Goal: Information Seeking & Learning: Learn about a topic

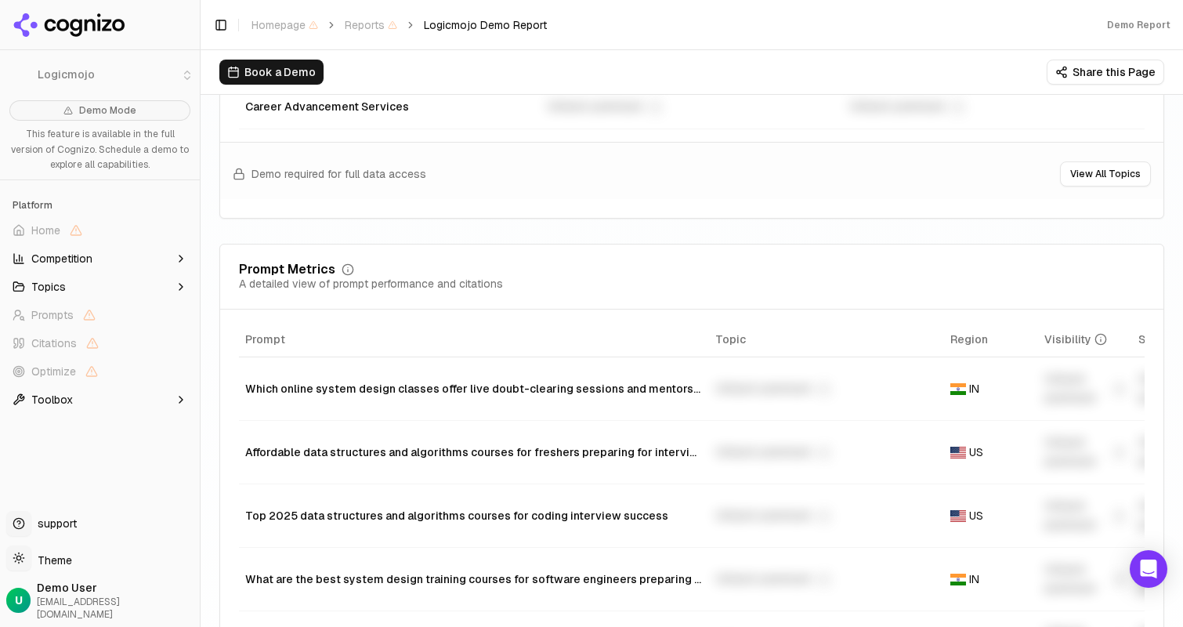
scroll to position [1073, 0]
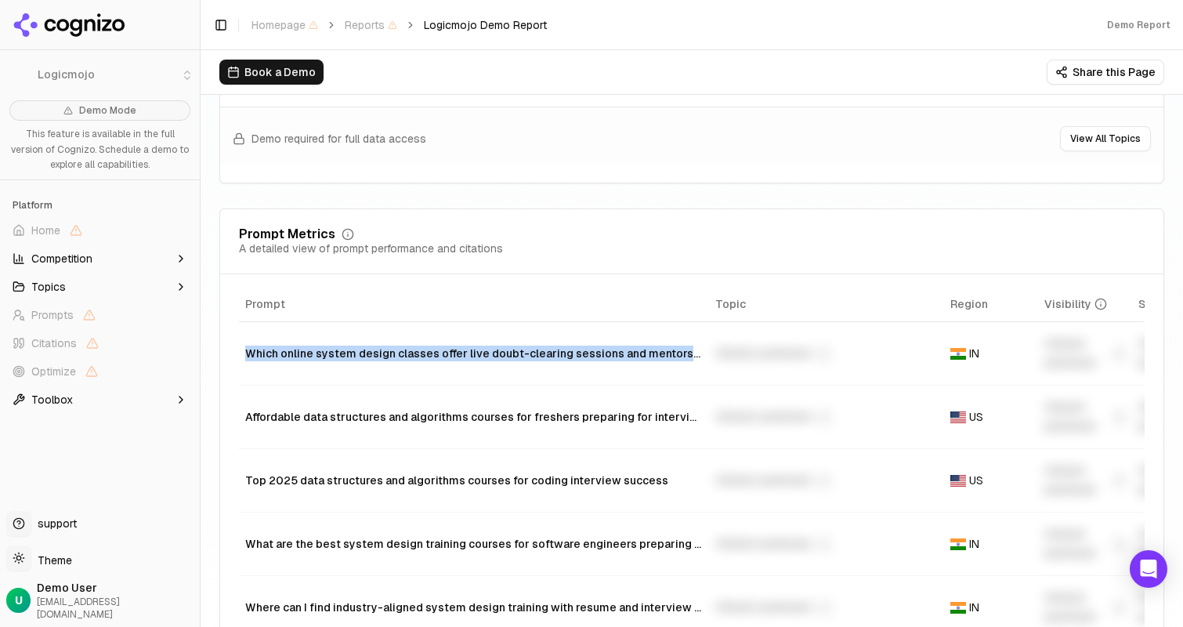
drag, startPoint x: 685, startPoint y: 354, endPoint x: 240, endPoint y: 355, distance: 445.1
click at [240, 355] on td "Which online system design classes offer live doubt-clearing sessions and mento…" at bounding box center [474, 353] width 470 height 63
copy div "Which online system design classes offer live doubt-clearing sessions and mento…"
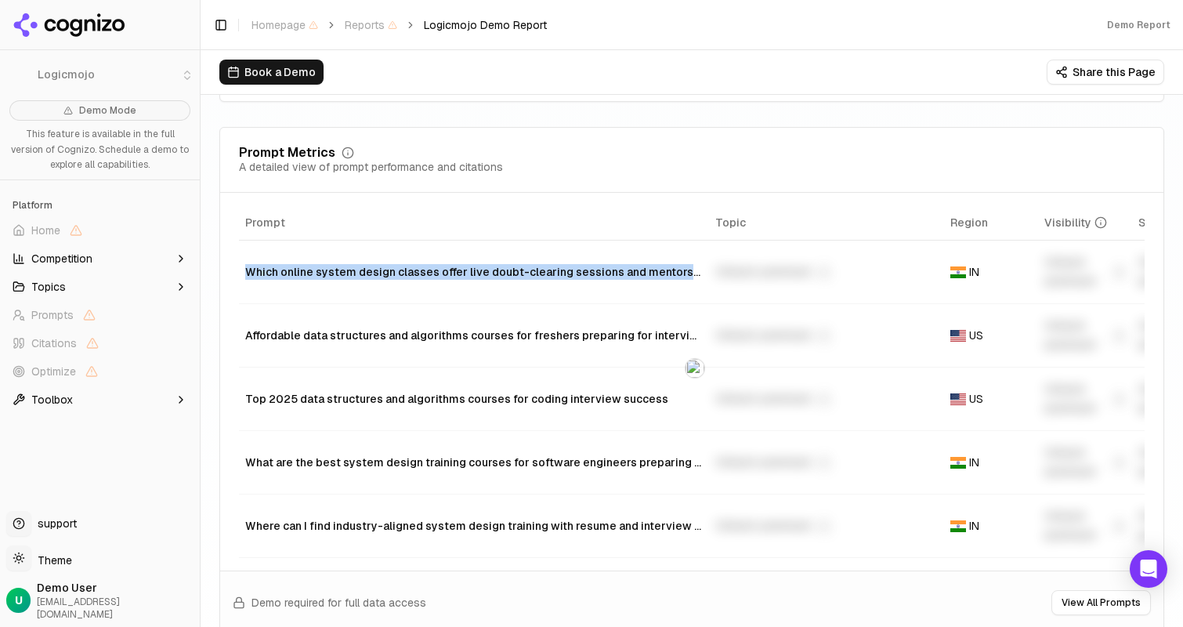
scroll to position [1142, 0]
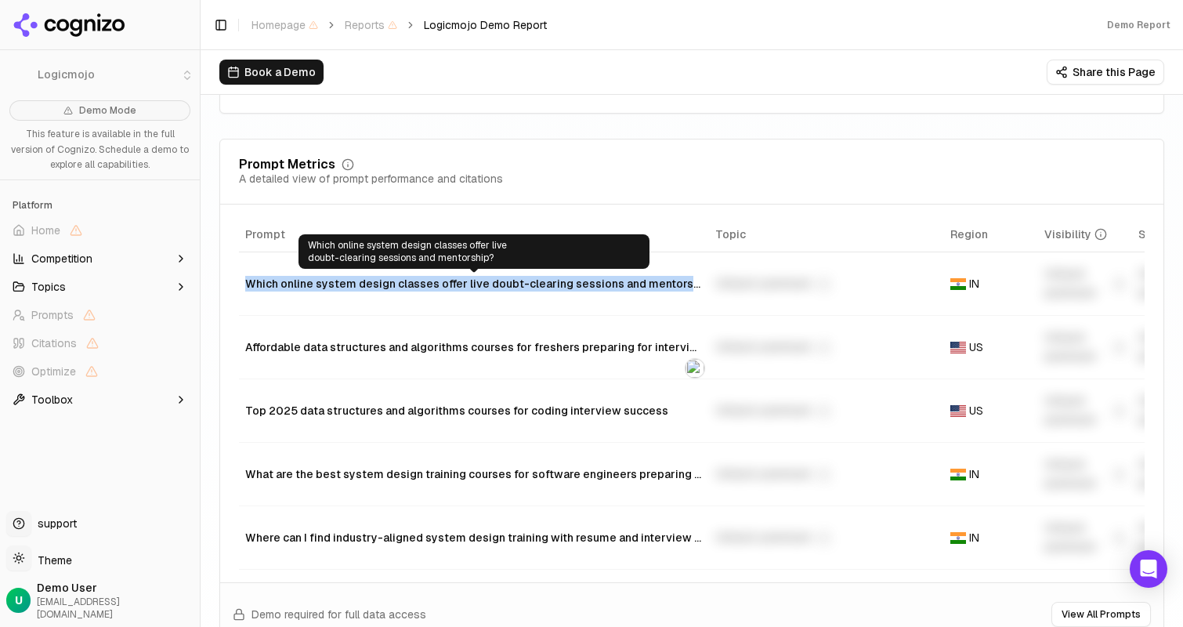
copy div "Which online system design classes offer live doubt-clearing sessions and mento…"
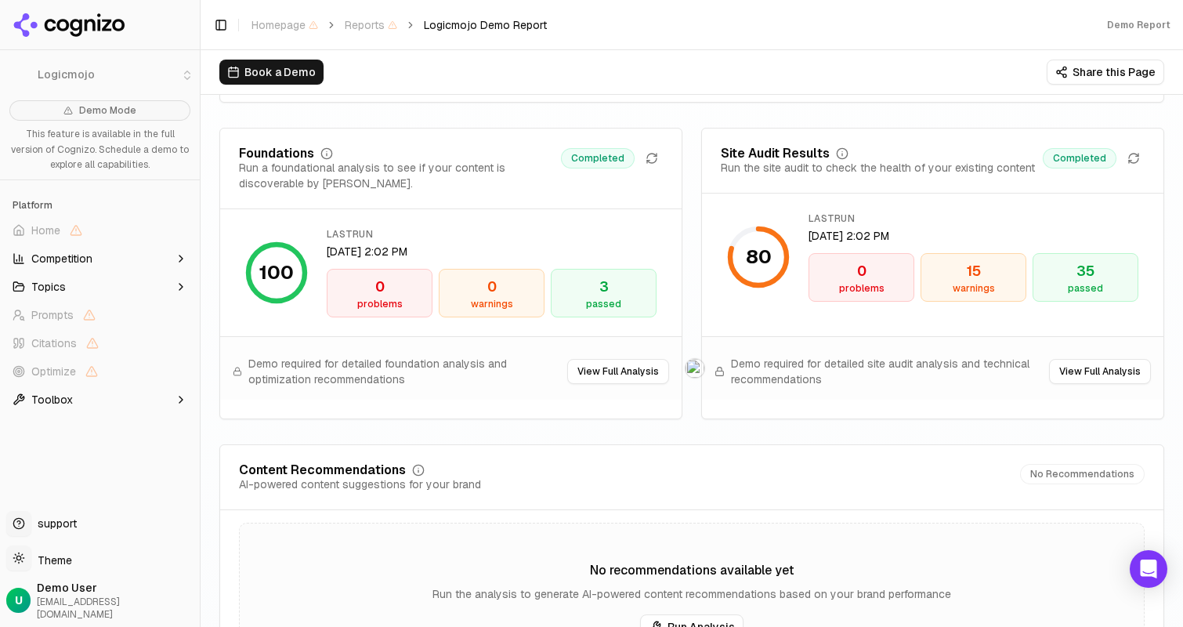
scroll to position [2239, 0]
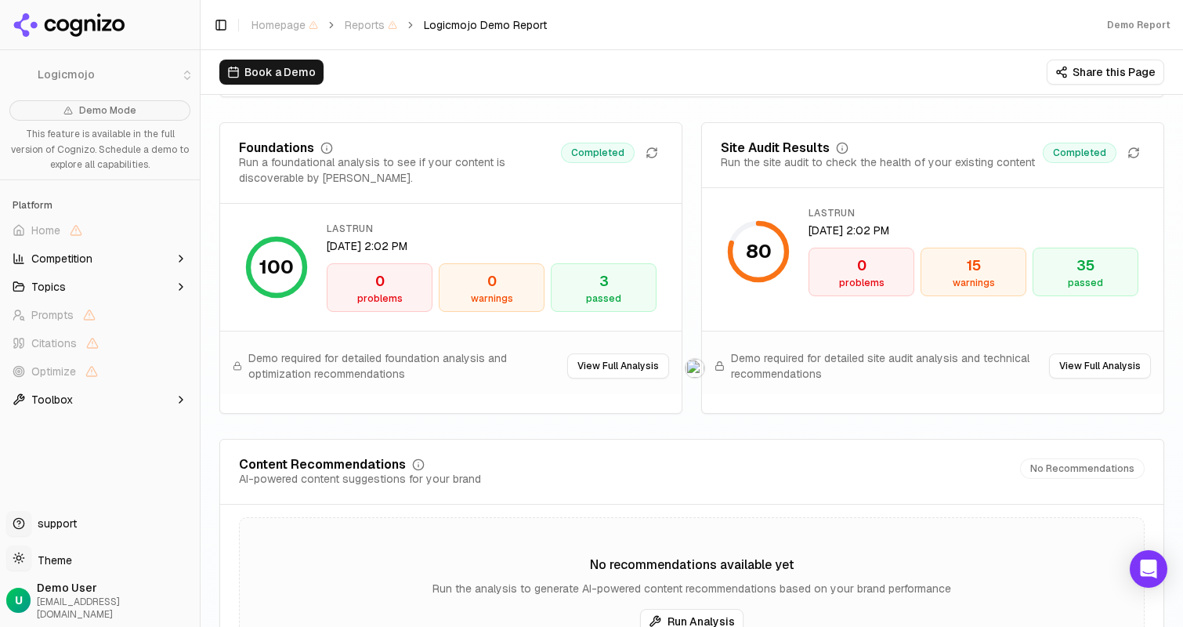
click at [977, 289] on div "warnings" at bounding box center [974, 283] width 92 height 13
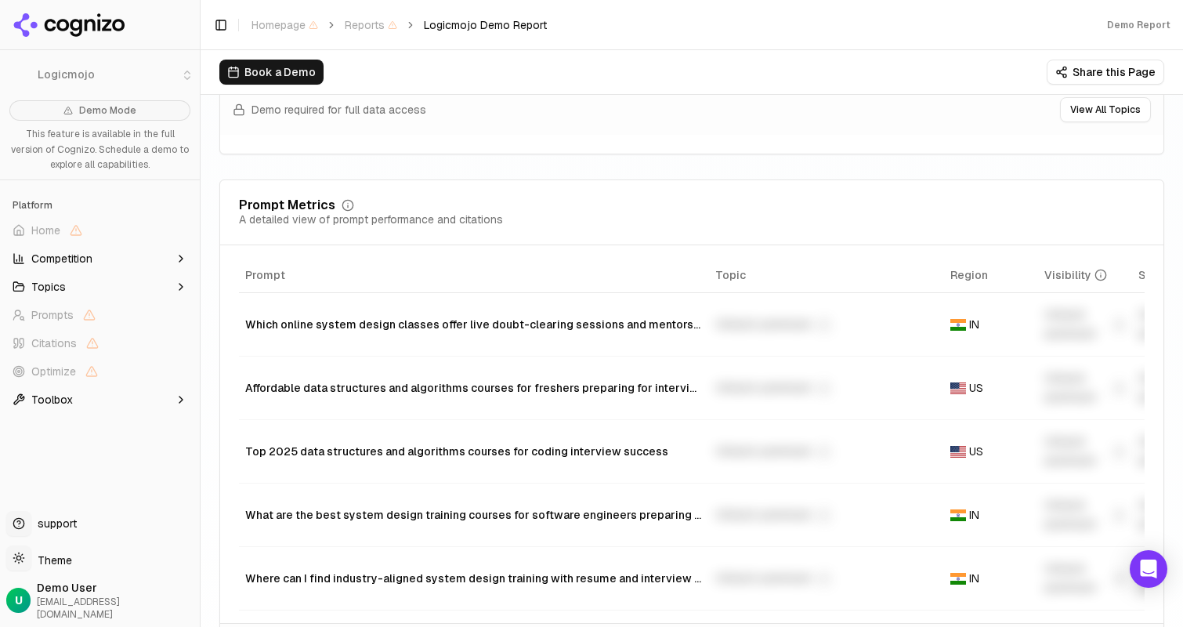
scroll to position [1100, 0]
drag, startPoint x: 691, startPoint y: 390, endPoint x: 391, endPoint y: 394, distance: 300.1
click at [391, 394] on div "Affordable data structures and algorithms courses for freshers preparing for in…" at bounding box center [474, 390] width 458 height 16
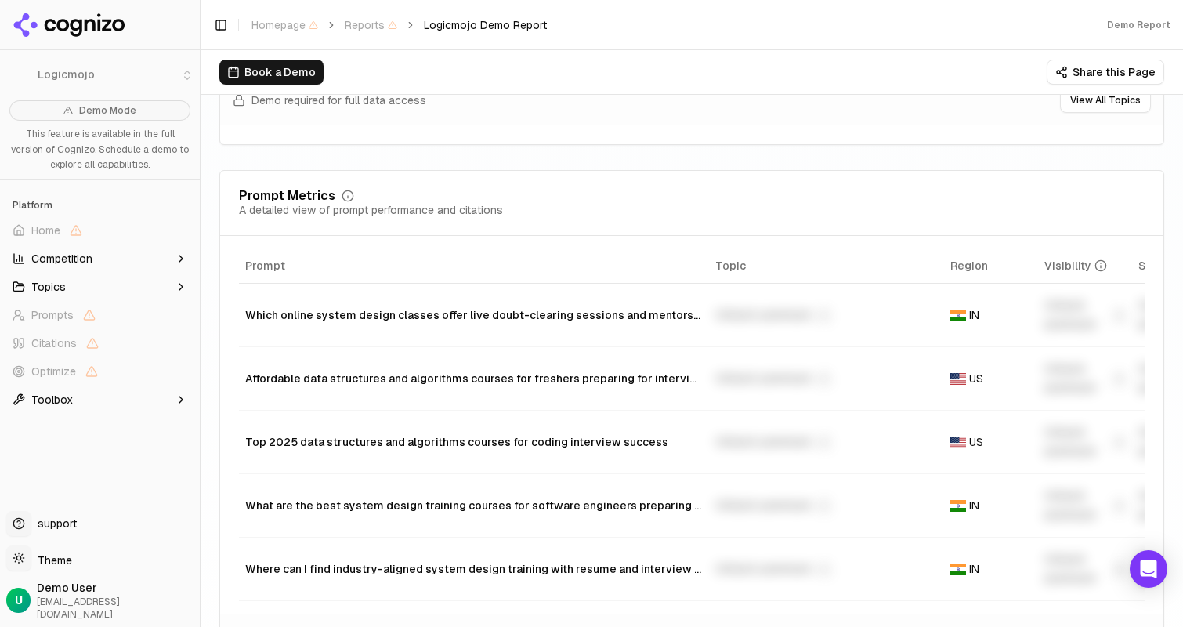
click at [690, 565] on div "Where can I find industry-aligned system design training with resume and interv…" at bounding box center [474, 569] width 458 height 16
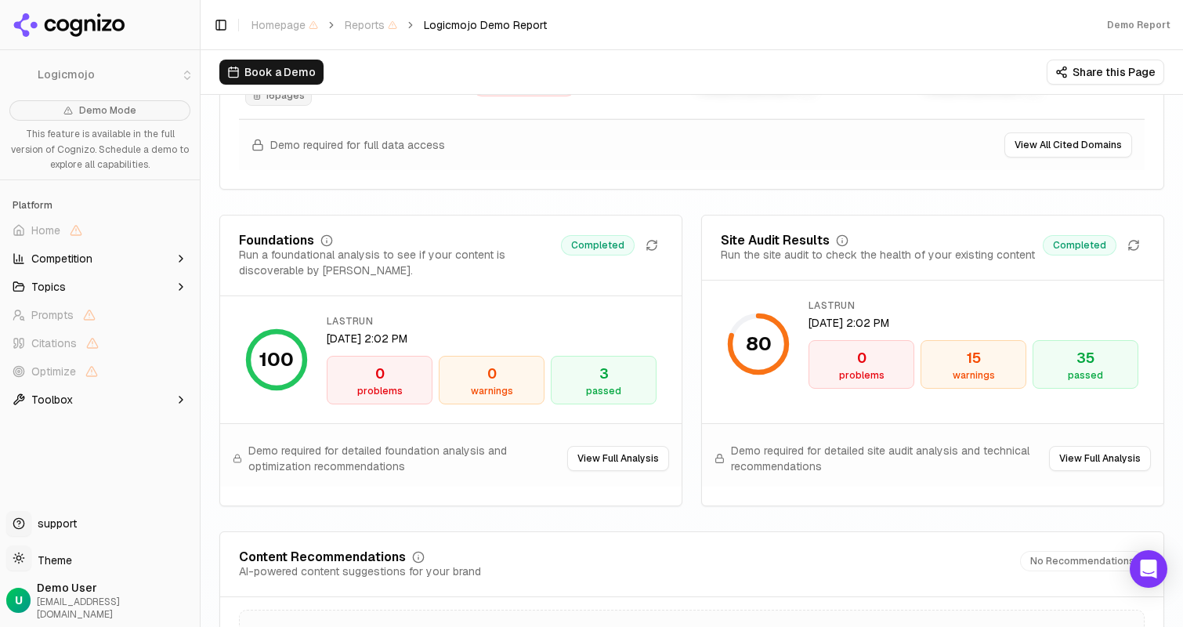
scroll to position [1934, 0]
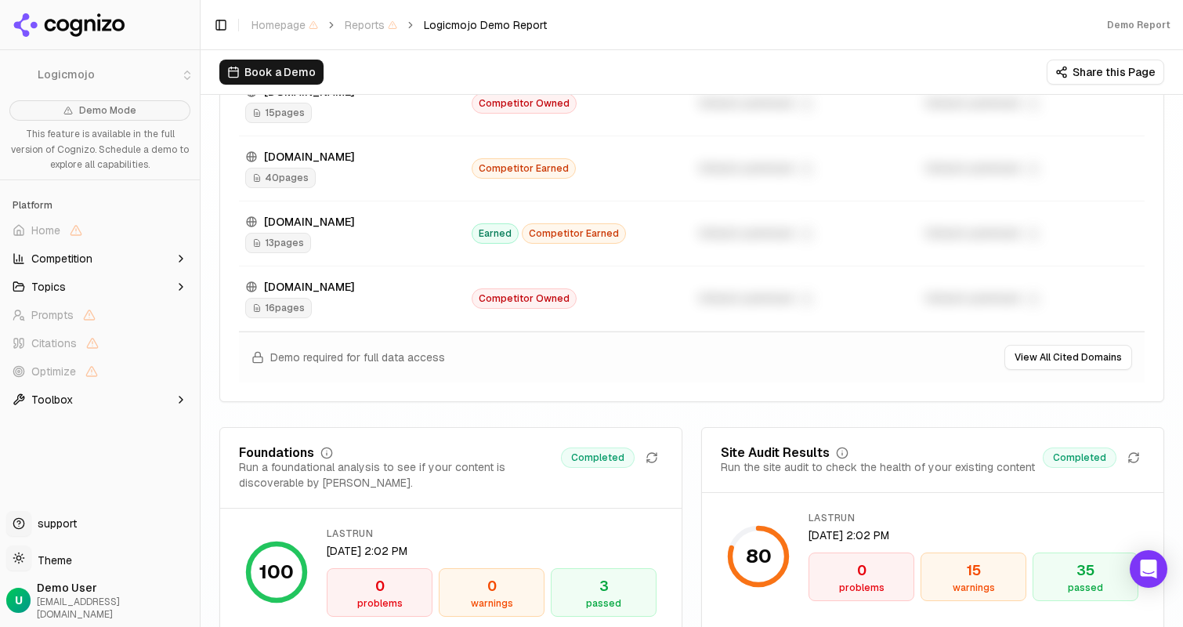
click at [47, 286] on span "Topics" at bounding box center [48, 287] width 34 height 16
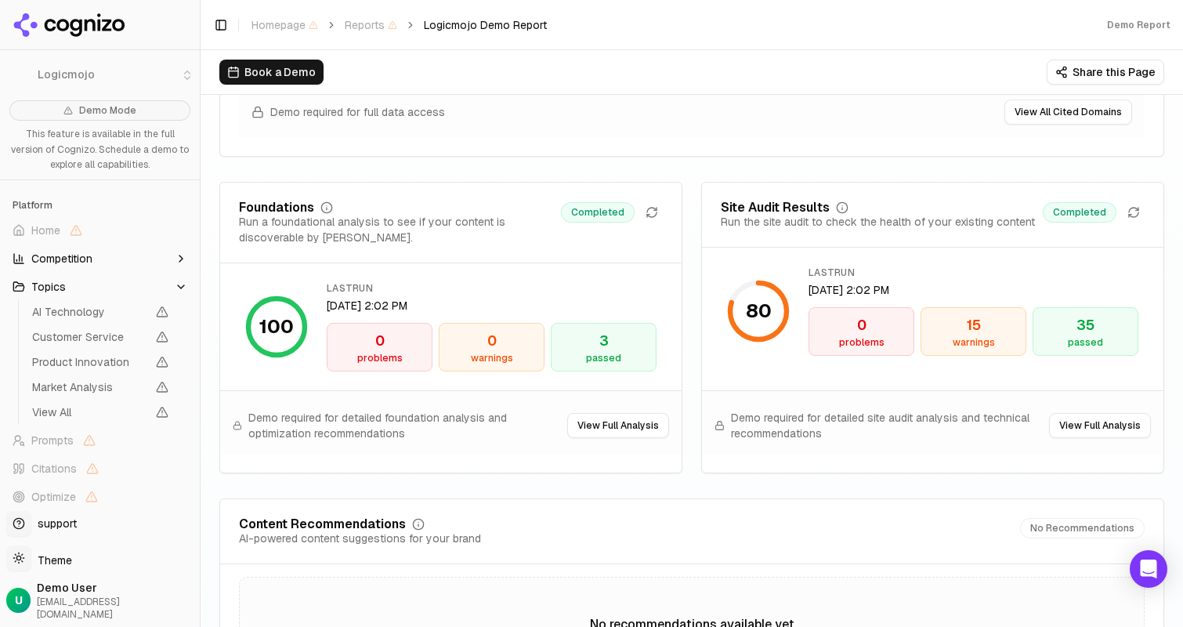
scroll to position [2195, 0]
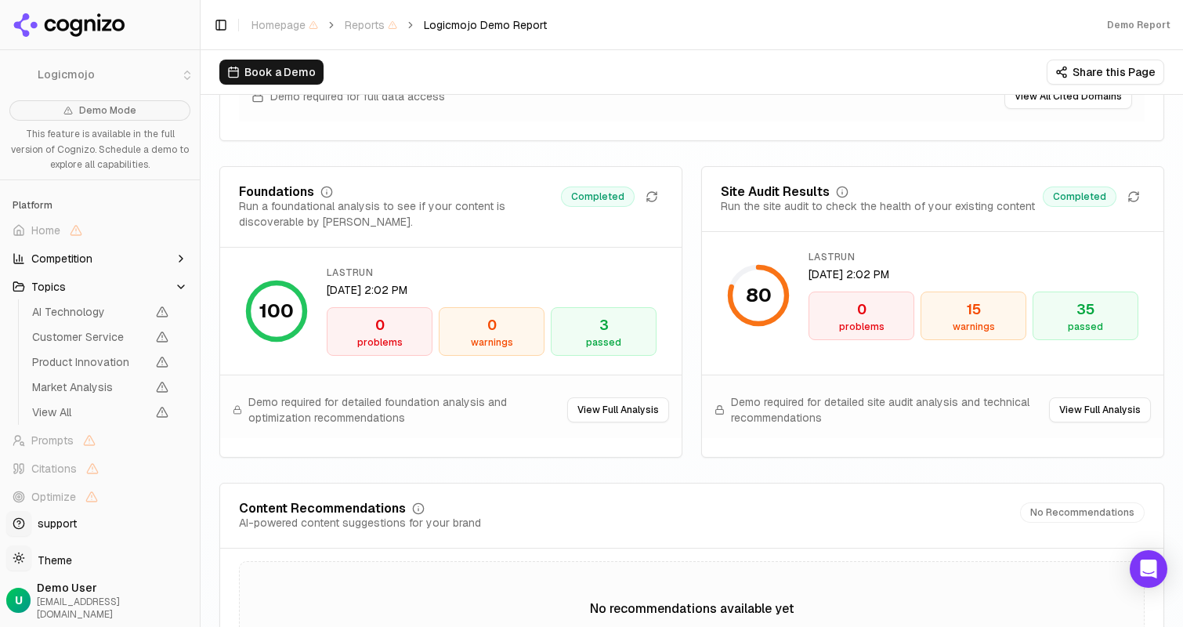
click at [109, 251] on button "Competition" at bounding box center [99, 258] width 187 height 25
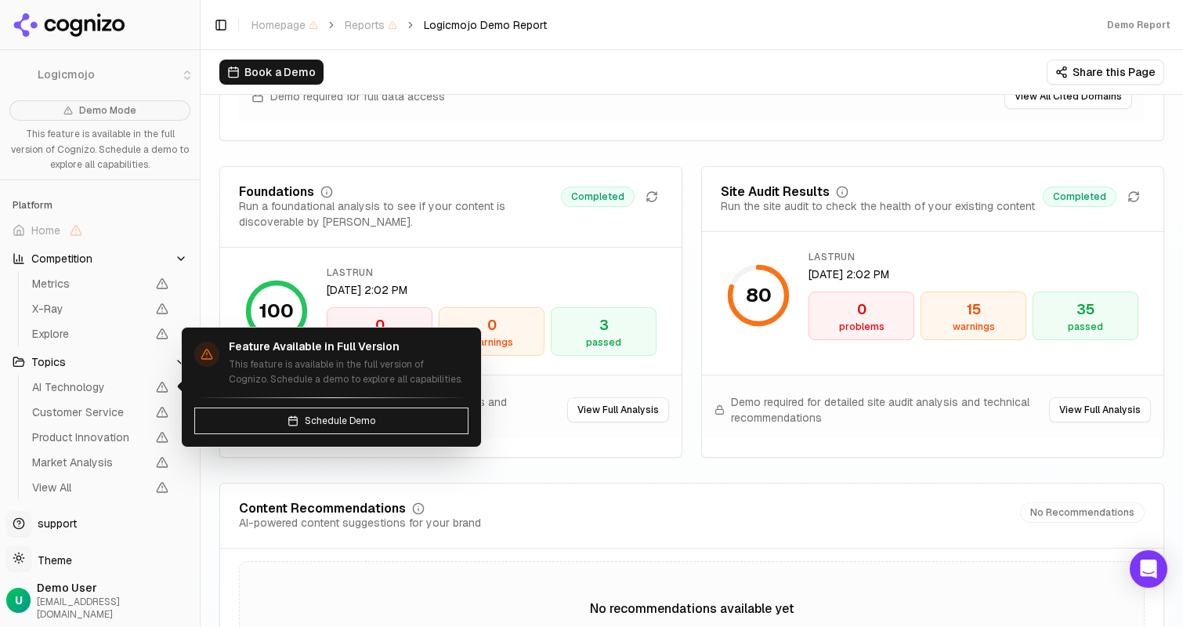
click at [71, 386] on span "AI Technology" at bounding box center [89, 387] width 114 height 16
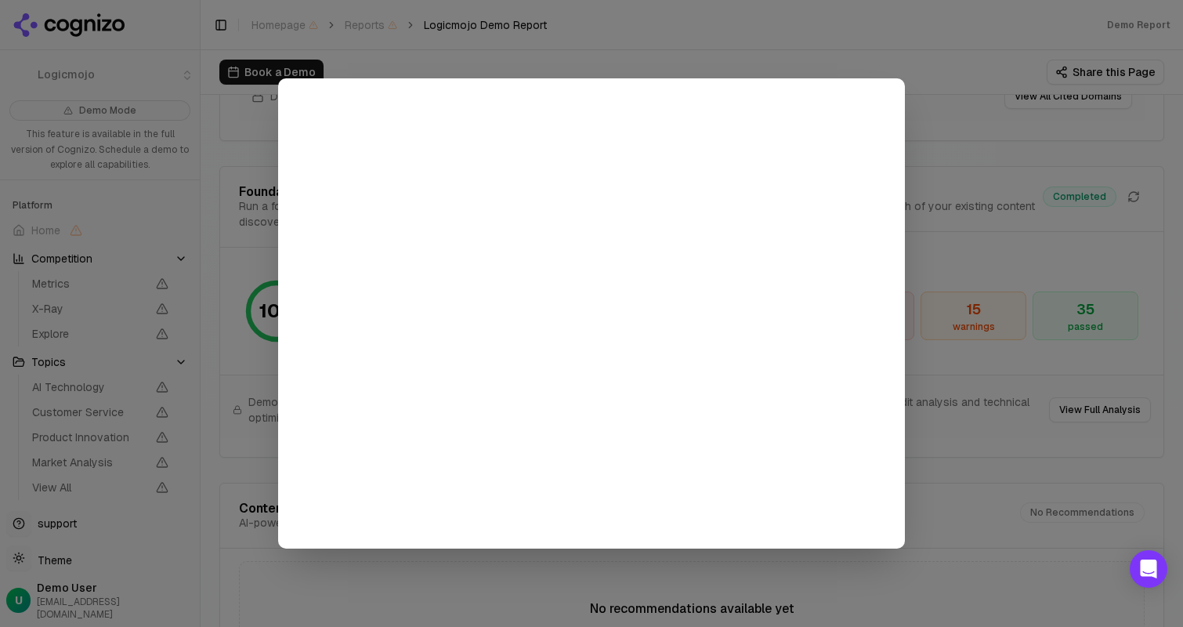
click at [943, 201] on div at bounding box center [591, 313] width 1183 height 627
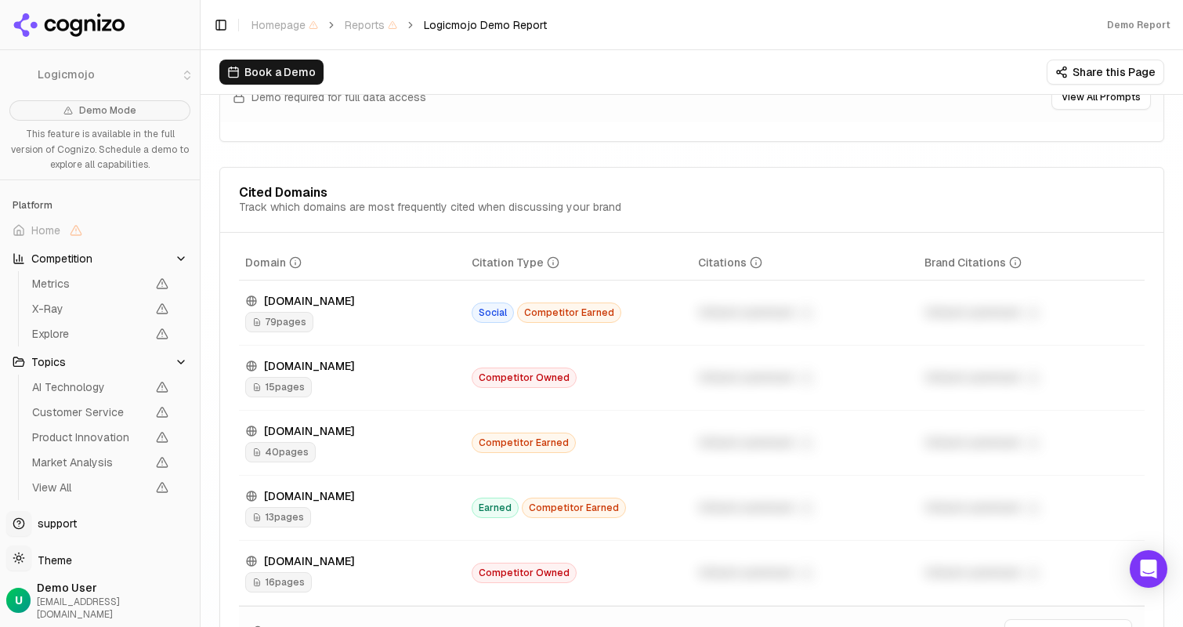
scroll to position [1128, 0]
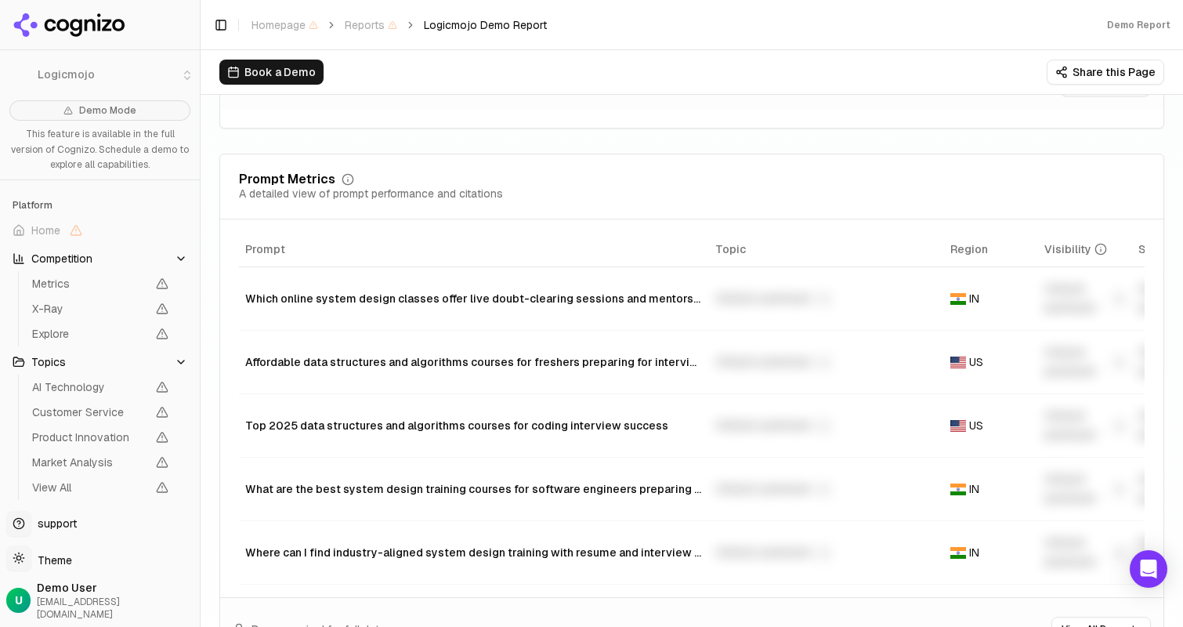
click at [81, 24] on icon at bounding box center [76, 28] width 12 height 18
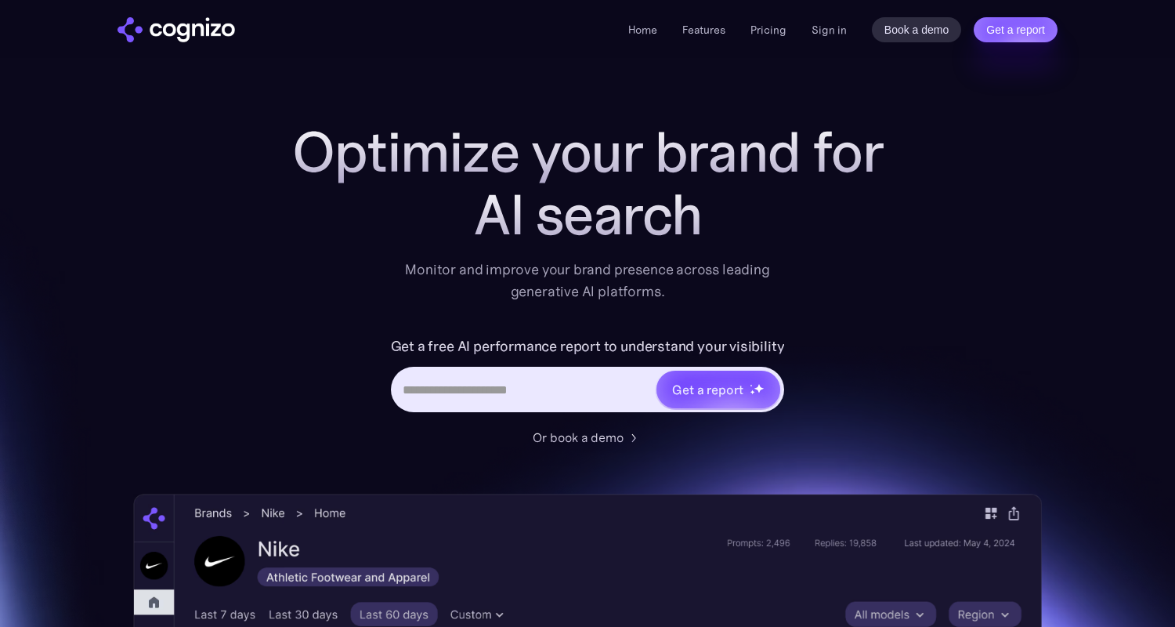
click at [762, 34] on link "Pricing" at bounding box center [769, 30] width 36 height 14
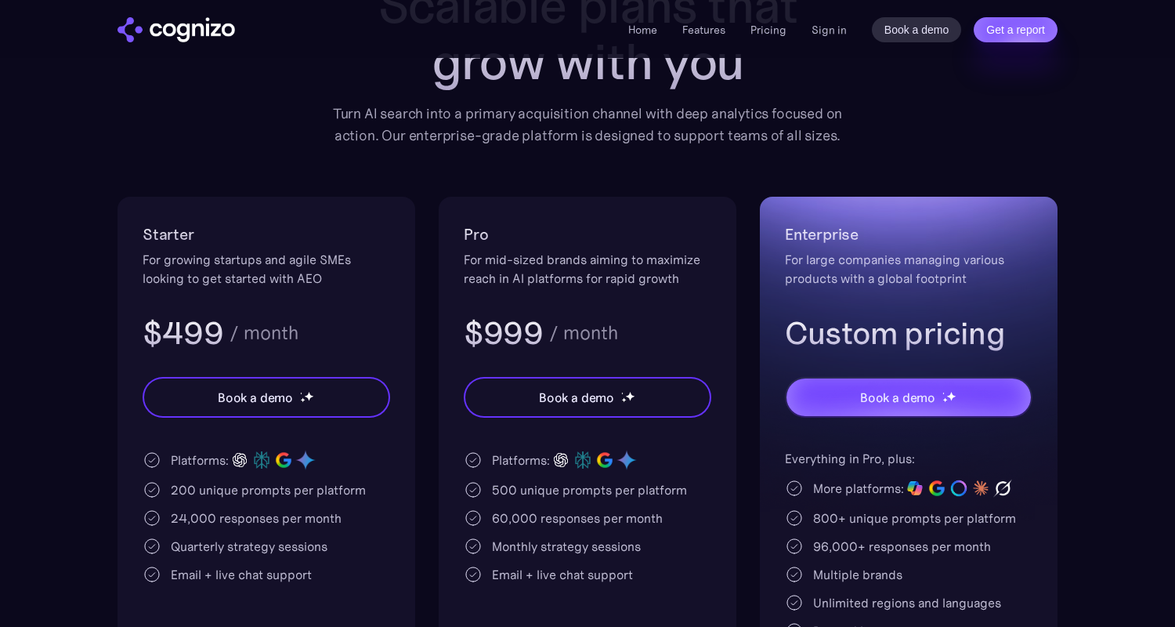
scroll to position [189, 0]
